Goal: Information Seeking & Learning: Find specific fact

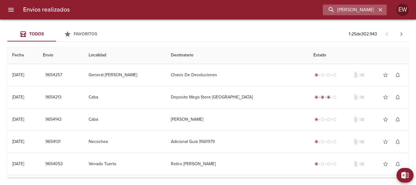
click at [370, 10] on input "[PERSON_NAME] SANTA [PERSON_NAME]" at bounding box center [350, 10] width 54 height 11
type input "[PERSON_NAME] SANTA [PERSON_NAME]"
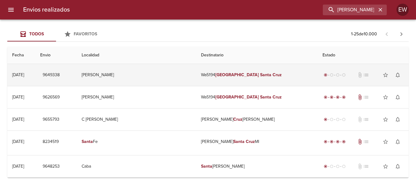
click at [260, 75] on em "Santa" at bounding box center [265, 74] width 11 height 5
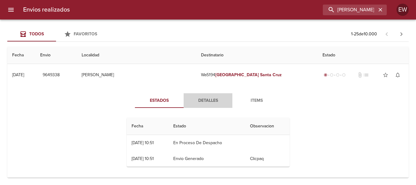
click at [210, 102] on span "Detalles" at bounding box center [207, 101] width 41 height 8
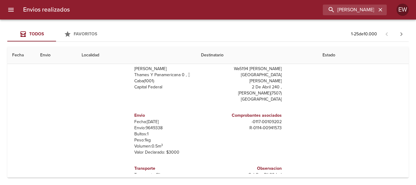
scroll to position [122, 0]
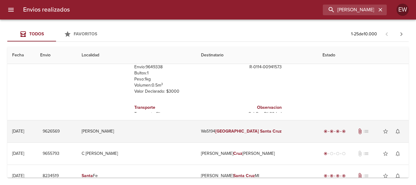
click at [260, 129] on em "Santa" at bounding box center [265, 130] width 11 height 5
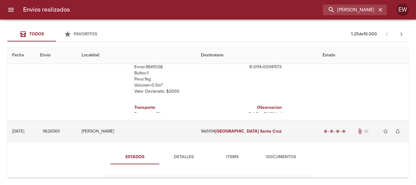
scroll to position [183, 0]
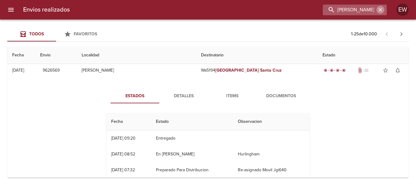
click at [378, 11] on icon "button" at bounding box center [380, 10] width 6 height 6
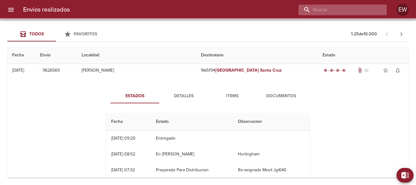
paste input "[PERSON_NAME]"
click at [365, 11] on input "[PERSON_NAME]" at bounding box center [337, 10] width 78 height 11
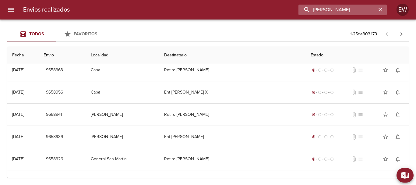
scroll to position [0, 0]
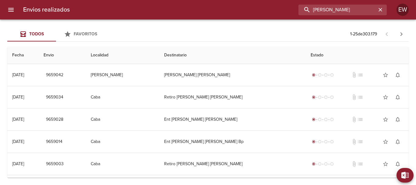
type input "[PERSON_NAME]"
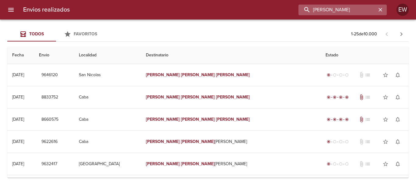
click at [365, 9] on input "[PERSON_NAME]" at bounding box center [337, 10] width 78 height 11
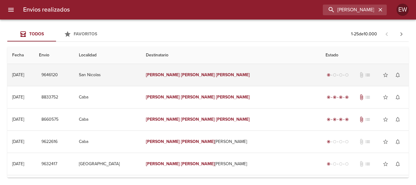
click at [216, 74] on em "[PERSON_NAME]" at bounding box center [233, 74] width 34 height 5
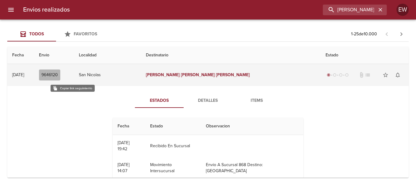
click at [58, 73] on span "9646120" at bounding box center [49, 75] width 16 height 8
